Goal: Task Accomplishment & Management: Manage account settings

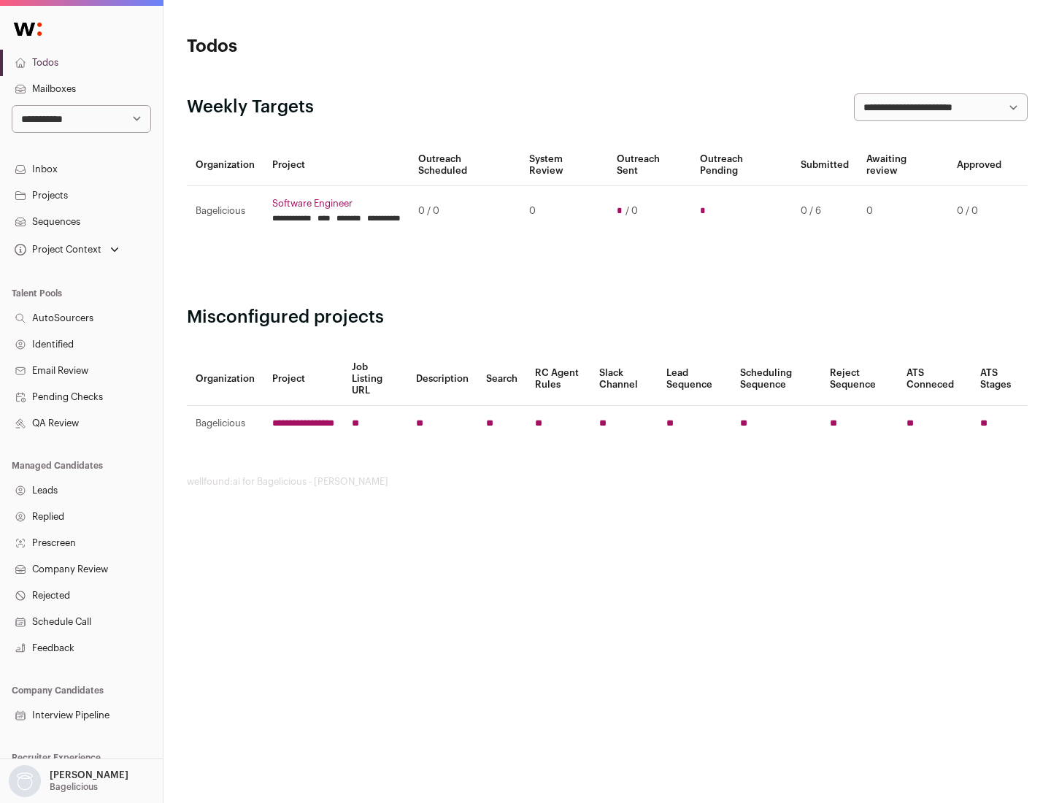
click at [81, 195] on link "Projects" at bounding box center [81, 196] width 163 height 26
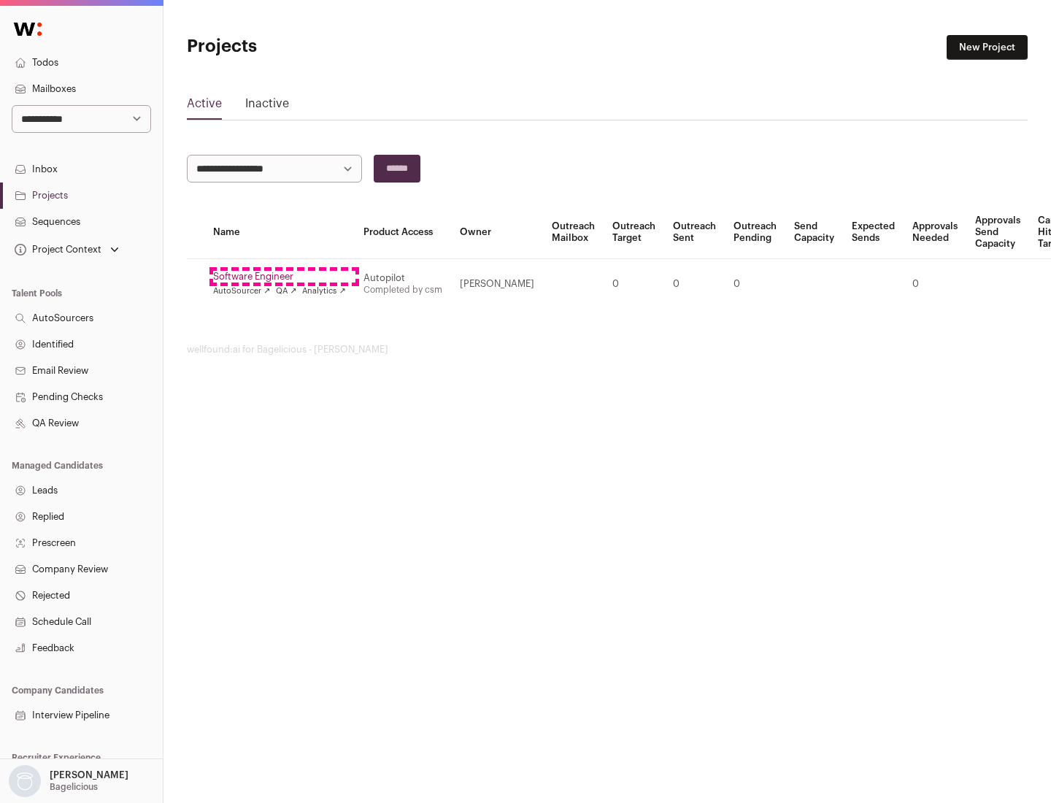
click at [284, 277] on link "Software Engineer" at bounding box center [279, 277] width 133 height 12
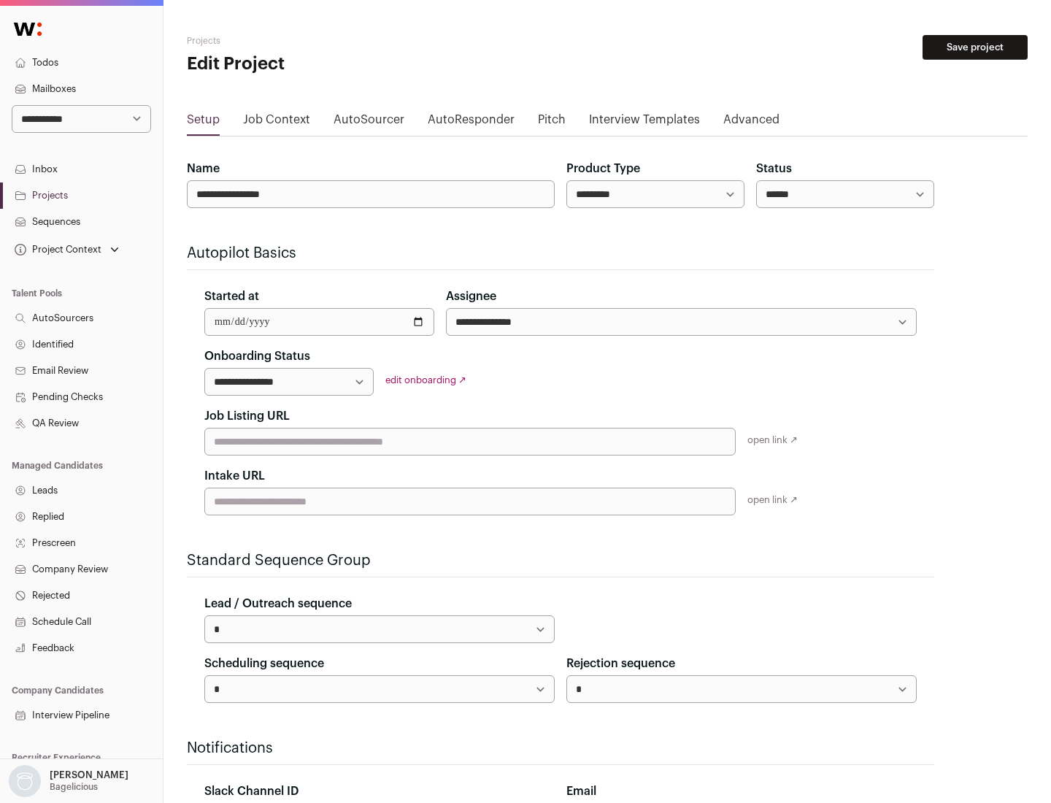
click at [975, 47] on button "Save project" at bounding box center [975, 47] width 105 height 25
